Goal: Information Seeking & Learning: Learn about a topic

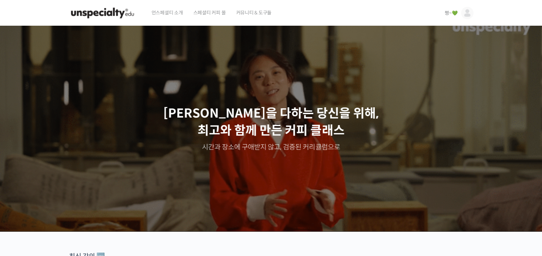
click at [445, 15] on span "쩡~💚" at bounding box center [451, 13] width 13 height 6
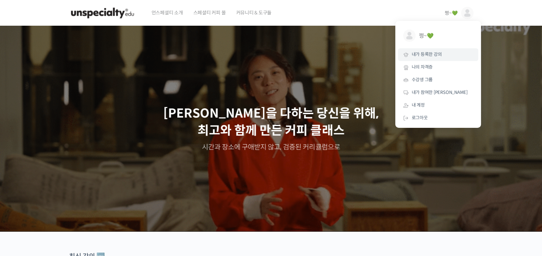
click at [441, 54] on span "내가 등록한 강의" at bounding box center [427, 54] width 30 height 6
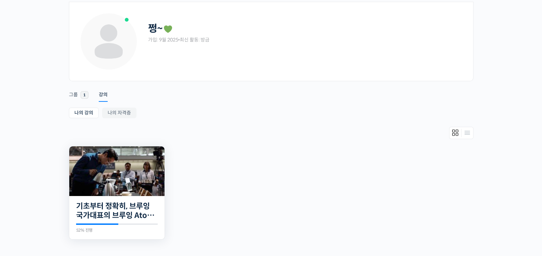
scroll to position [42, 0]
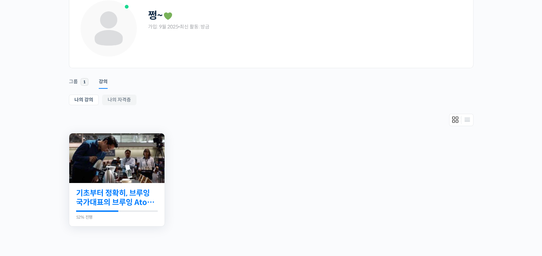
click at [106, 190] on link "기초부터 정확히, 브루잉 국가대표의 브루잉 AtoZ 클래스" at bounding box center [117, 197] width 82 height 19
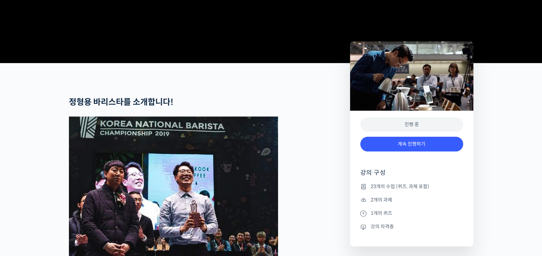
scroll to position [300, 0]
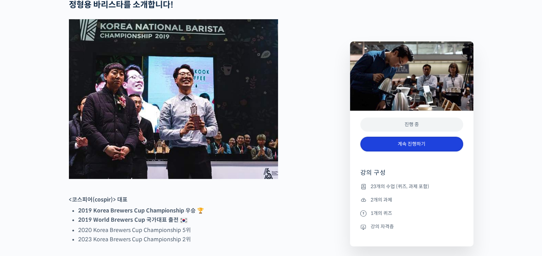
click at [403, 146] on link "계속 진행하기" at bounding box center [411, 144] width 103 height 15
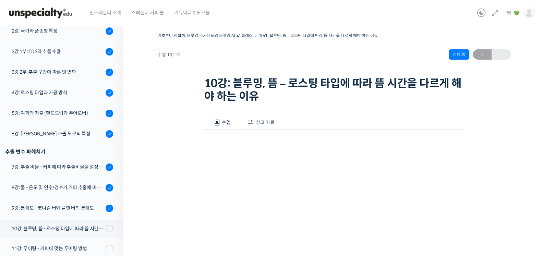
scroll to position [157, 0]
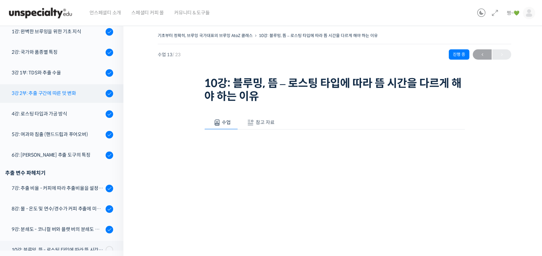
click at [72, 95] on div "3강 2부: 추출 구간에 따른 맛 변화" at bounding box center [58, 93] width 92 height 8
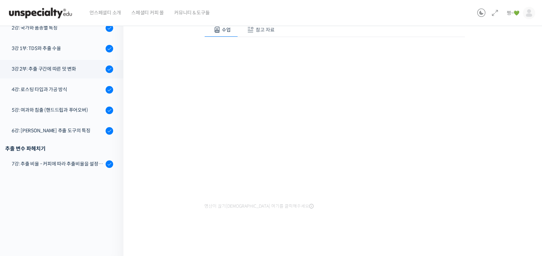
scroll to position [87, 0]
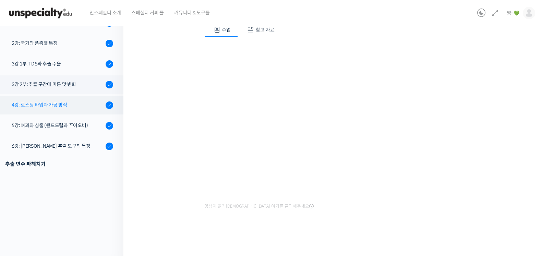
click at [61, 106] on div "4강: 로스팅 타입과 가공 방식" at bounding box center [58, 105] width 92 height 8
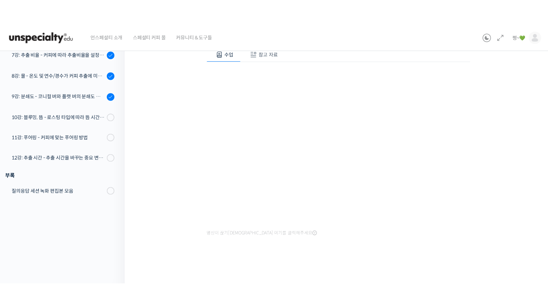
scroll to position [27, 0]
